Goal: Task Accomplishment & Management: Manage account settings

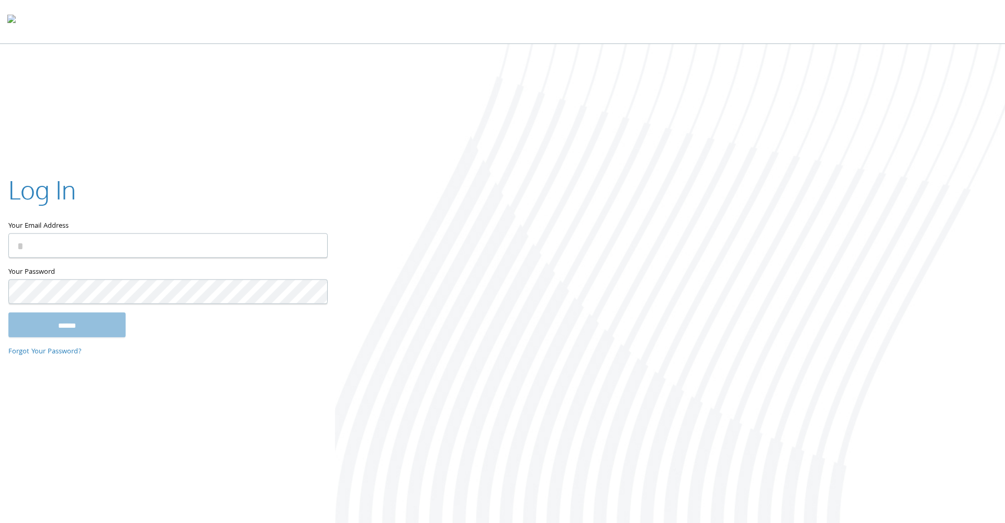
type input "**********"
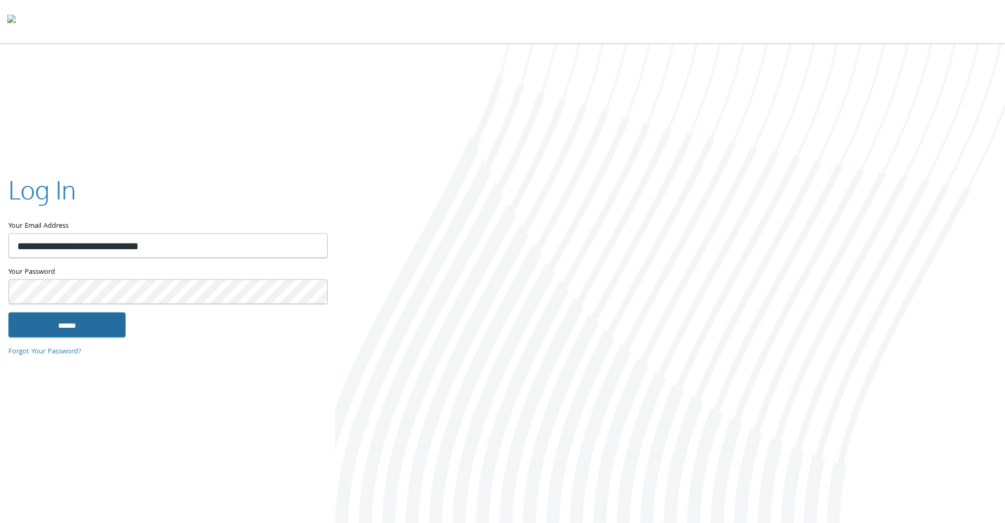
click at [49, 332] on input "******" at bounding box center [66, 324] width 117 height 25
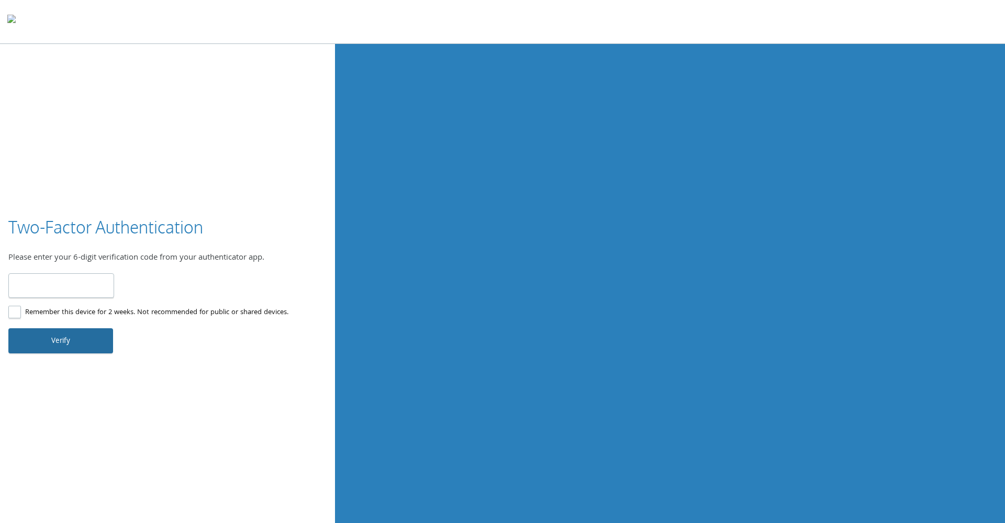
type input "******"
